Goal: Transaction & Acquisition: Book appointment/travel/reservation

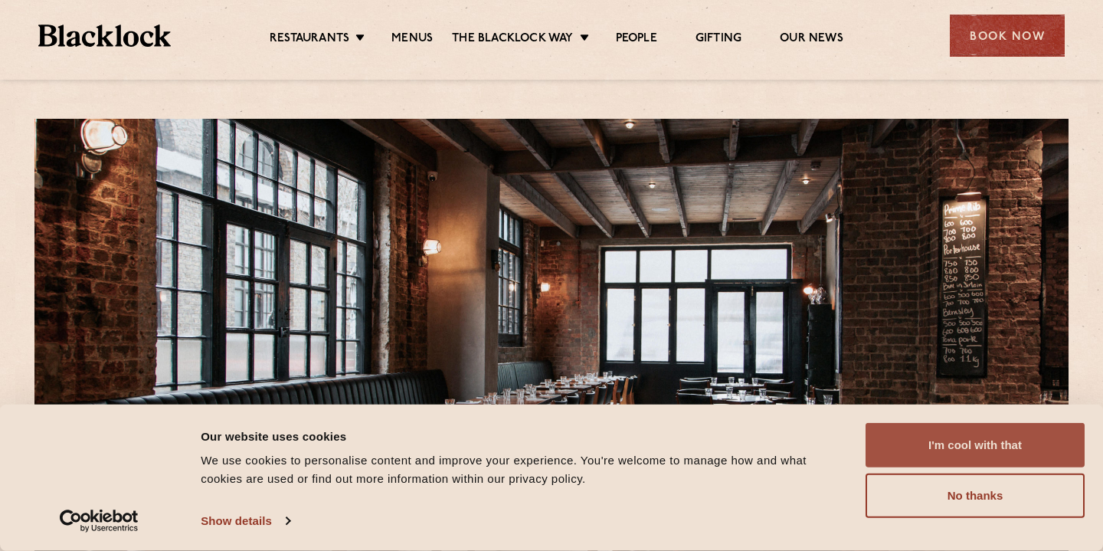
click at [1000, 443] on button "I'm cool with that" at bounding box center [975, 445] width 219 height 44
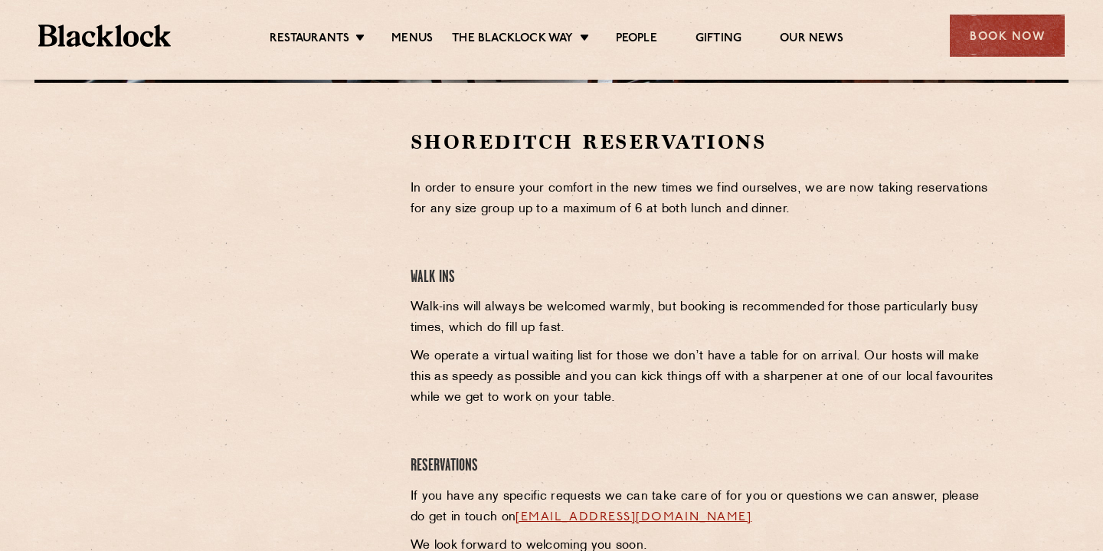
scroll to position [467, 0]
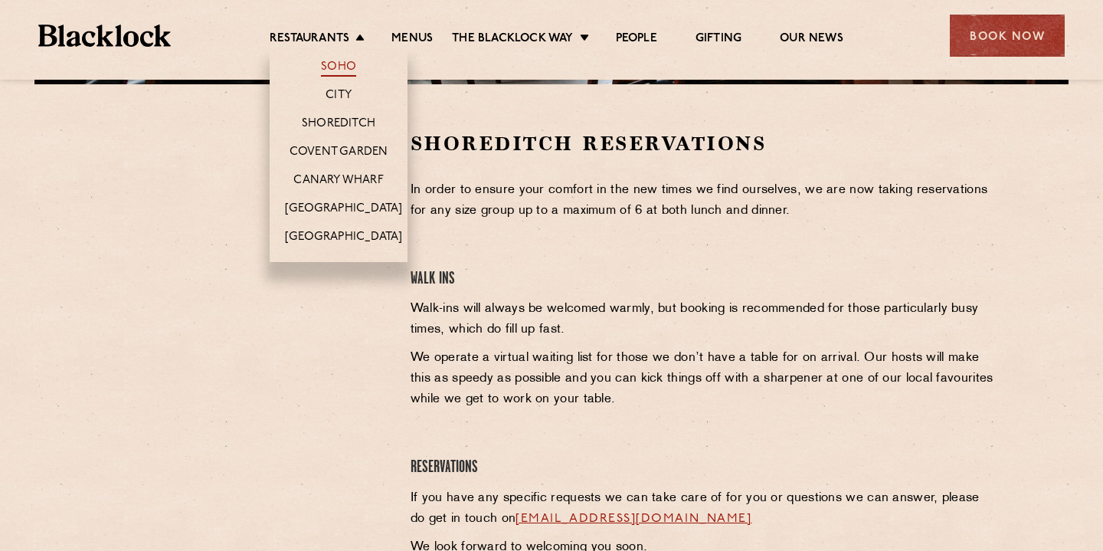
click at [341, 68] on link "Soho" at bounding box center [338, 68] width 35 height 17
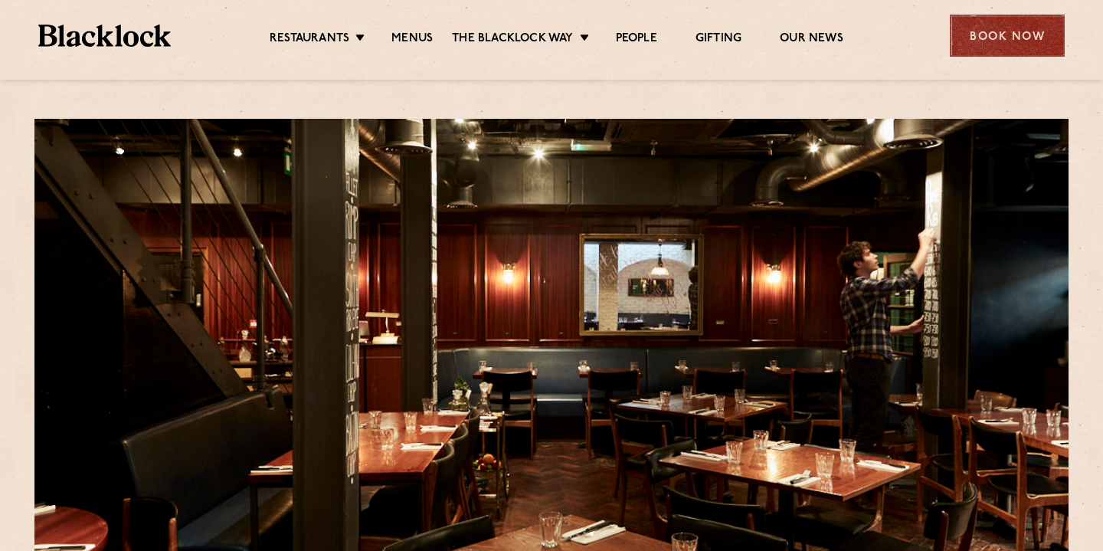
click at [993, 26] on div "Book Now" at bounding box center [1007, 36] width 115 height 42
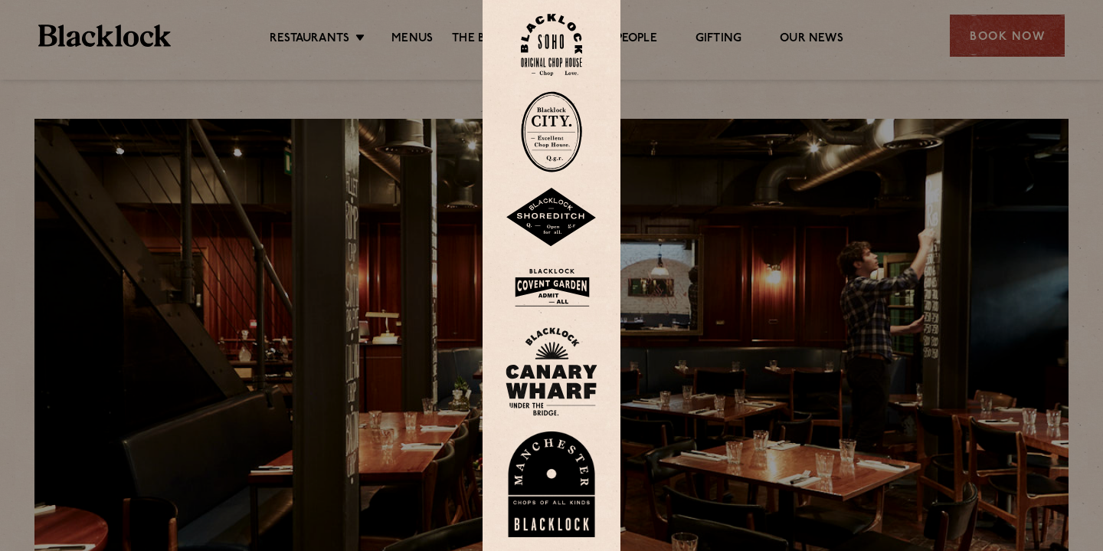
click at [549, 63] on img at bounding box center [551, 45] width 61 height 62
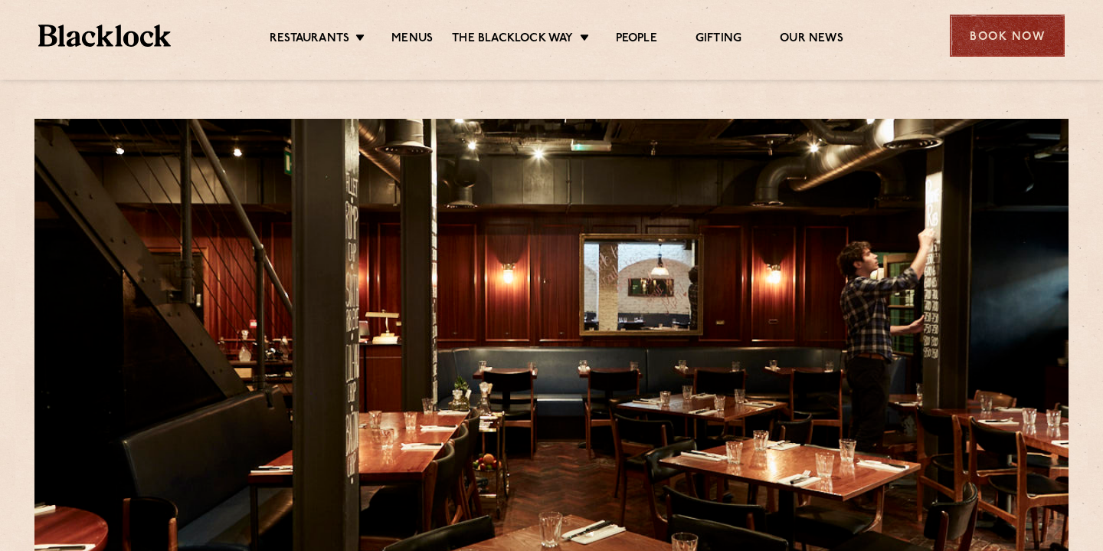
click at [1016, 51] on div "Book Now" at bounding box center [1007, 36] width 115 height 42
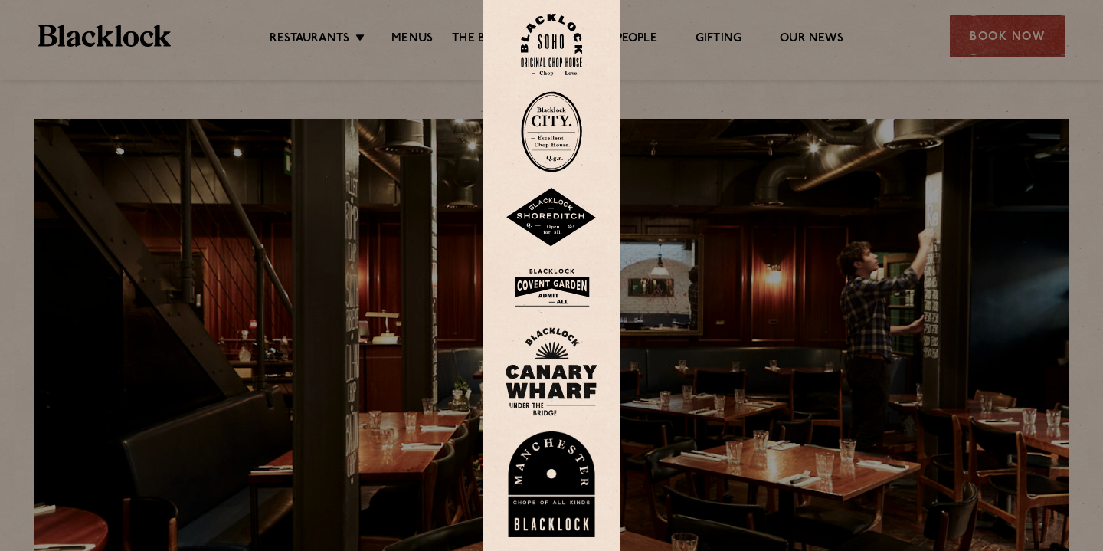
click at [553, 290] on img at bounding box center [552, 288] width 92 height 50
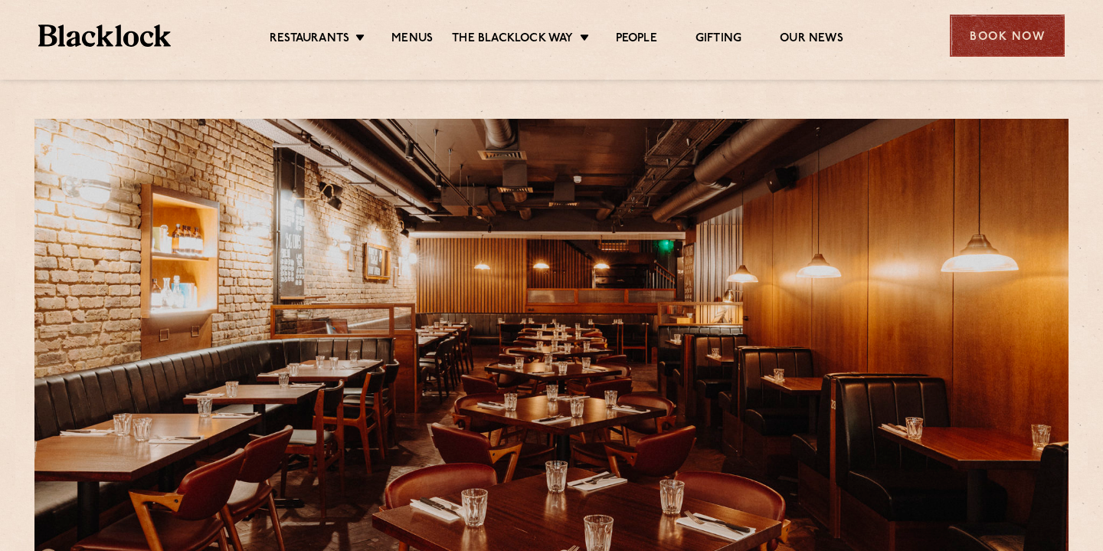
click at [1015, 34] on div "Book Now" at bounding box center [1007, 36] width 115 height 42
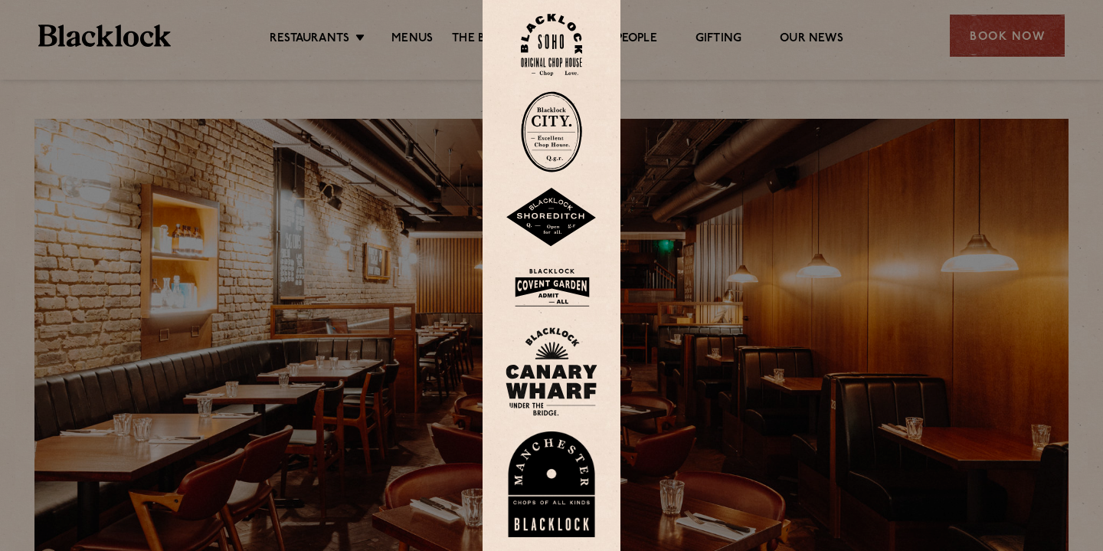
click at [549, 364] on img at bounding box center [552, 371] width 92 height 89
